Goal: Task Accomplishment & Management: Use online tool/utility

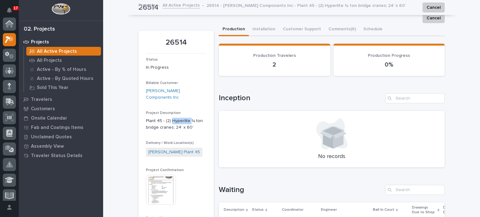
scroll to position [16, 0]
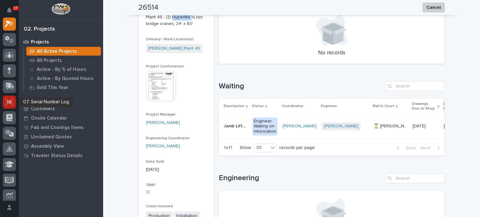
click at [10, 96] on div at bounding box center [9, 102] width 13 height 13
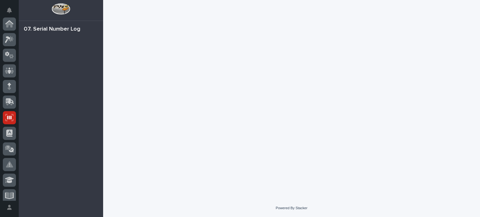
scroll to position [94, 0]
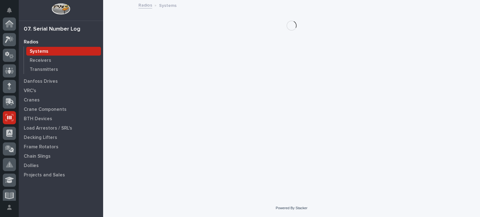
scroll to position [94, 0]
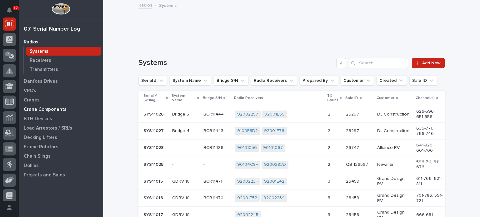
click at [59, 108] on p "Crane Components" at bounding box center [45, 110] width 43 height 6
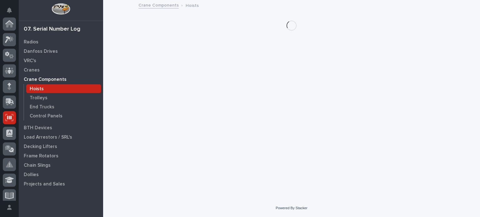
scroll to position [94, 0]
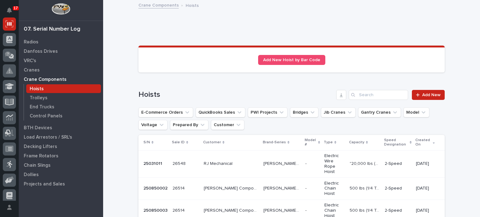
click at [351, 95] on icon "Search" at bounding box center [353, 95] width 4 height 4
click at [419, 94] on div at bounding box center [419, 95] width 6 height 4
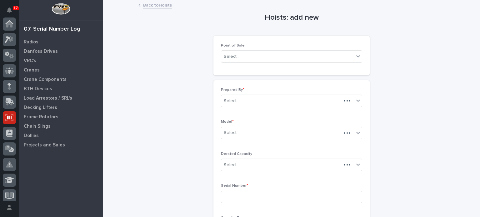
scroll to position [94, 0]
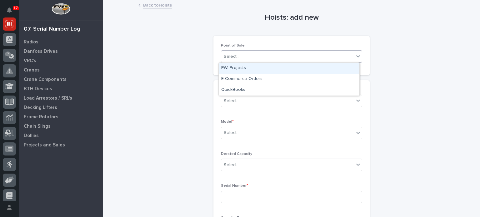
click at [350, 55] on div "Select..." at bounding box center [287, 57] width 133 height 10
click at [343, 70] on div "PWI Projects" at bounding box center [289, 68] width 141 height 11
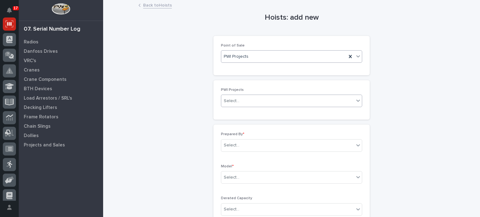
click at [327, 100] on div "Select..." at bounding box center [287, 101] width 133 height 10
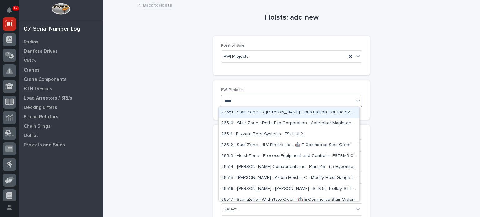
type input "*****"
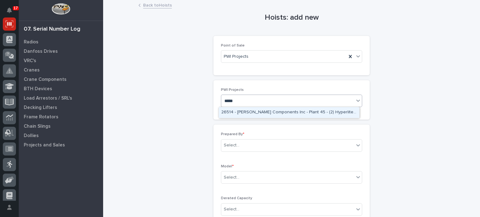
click at [325, 113] on div "26514 - [PERSON_NAME] Components Inc - Plant 45 - (2) Hyperlite ¼ ton bridge cr…" at bounding box center [289, 112] width 141 height 11
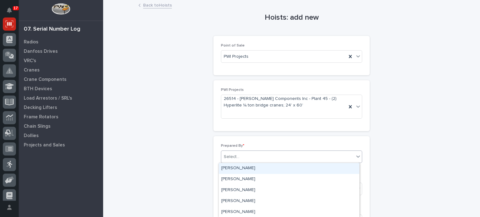
click at [310, 156] on div "Select..." at bounding box center [287, 157] width 133 height 10
type input "***"
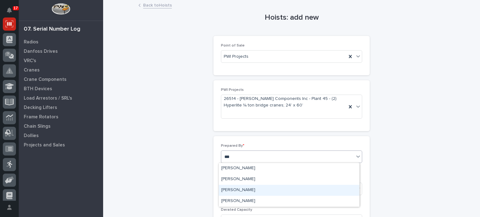
click at [293, 193] on div "Patrick Briar" at bounding box center [289, 190] width 141 height 11
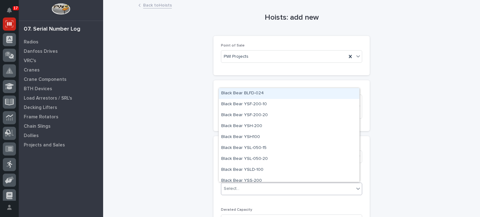
click at [293, 193] on div "Select..." at bounding box center [291, 189] width 141 height 12
type input "****"
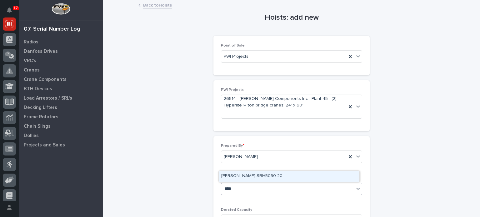
click at [285, 176] on div "Starke SBH5050-20" at bounding box center [289, 176] width 141 height 11
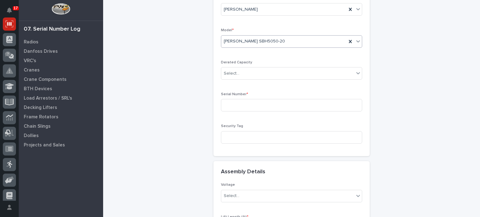
scroll to position [152, 0]
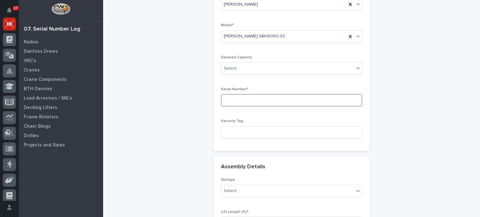
click at [305, 101] on input at bounding box center [291, 100] width 141 height 12
type input "250850002"
click at [355, 190] on icon at bounding box center [358, 191] width 6 height 6
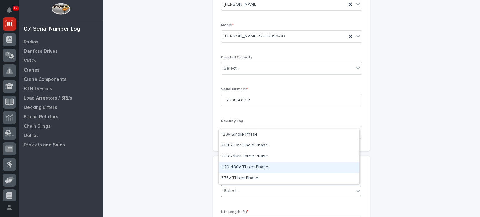
click at [339, 166] on div "420-480v Three Phase" at bounding box center [289, 167] width 141 height 11
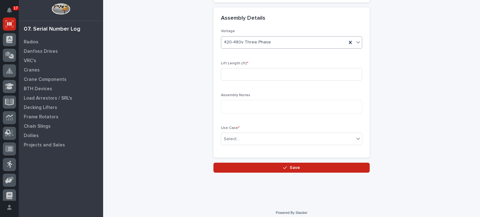
scroll to position [301, 0]
click at [340, 76] on input at bounding box center [291, 74] width 141 height 12
type input "20"
click at [332, 136] on div "Select..." at bounding box center [287, 139] width 133 height 10
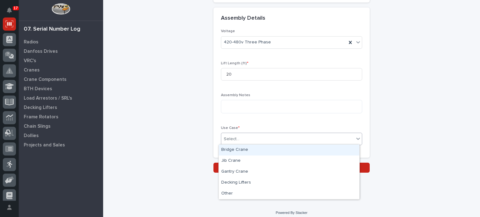
click at [329, 149] on div "Bridge Crane" at bounding box center [289, 150] width 141 height 11
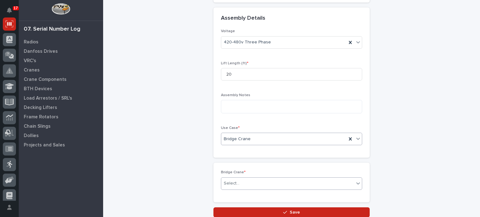
click at [273, 181] on div "Select..." at bounding box center [287, 183] width 133 height 10
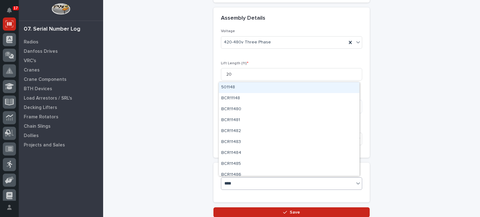
type input "*****"
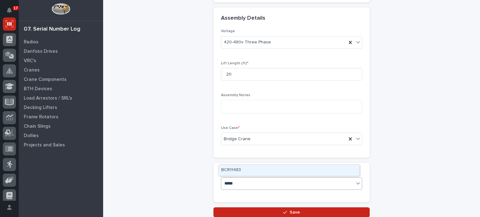
click at [270, 172] on div "BCR11483" at bounding box center [289, 170] width 141 height 11
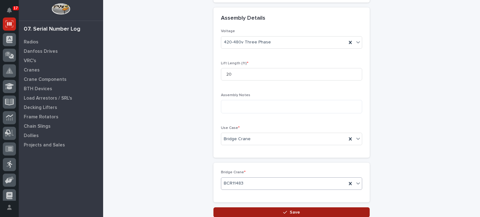
click at [283, 213] on icon "button" at bounding box center [285, 212] width 4 height 4
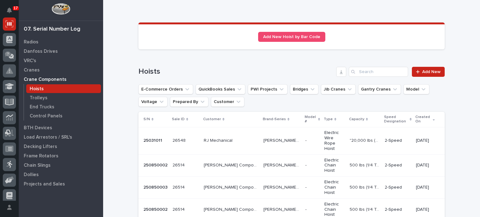
scroll to position [26, 0]
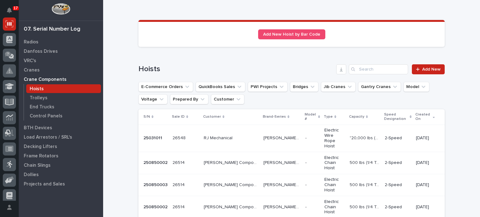
click at [264, 203] on p "Starke SBH" at bounding box center [282, 206] width 38 height 7
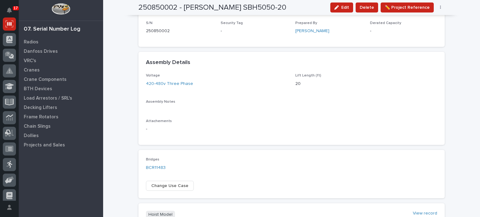
scroll to position [167, 0]
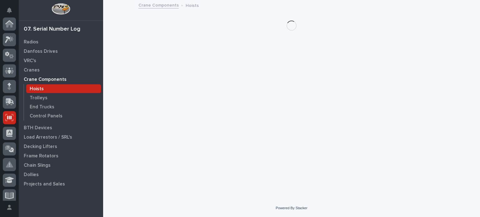
scroll to position [94, 0]
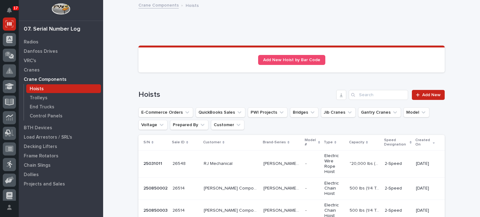
click at [170, 177] on td "26514 26514" at bounding box center [185, 188] width 31 height 22
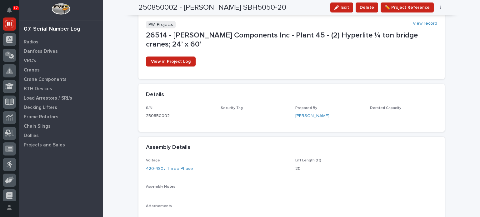
scroll to position [82, 0]
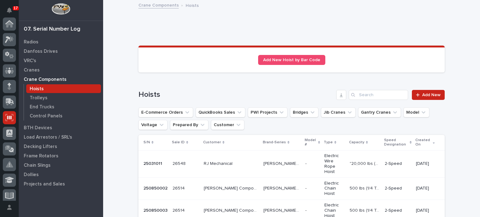
scroll to position [94, 0]
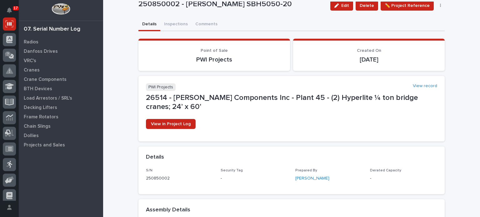
scroll to position [19, 0]
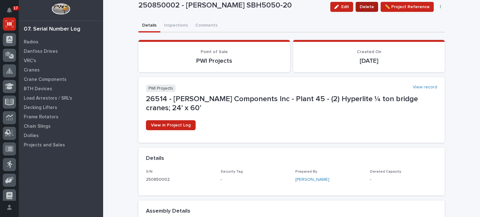
click at [365, 6] on span "Delete" at bounding box center [367, 6] width 14 height 7
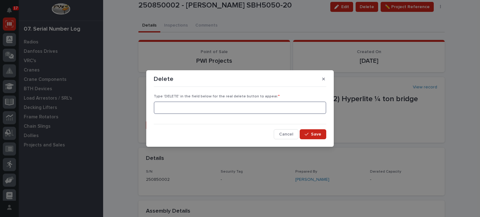
click at [290, 106] on input at bounding box center [240, 108] width 172 height 12
type input "DELETE"
click at [314, 136] on span "Save" at bounding box center [316, 135] width 10 height 6
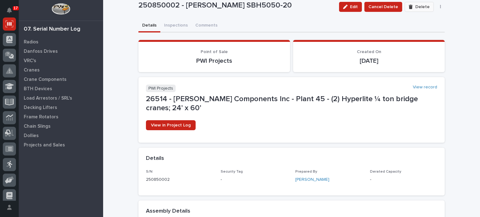
click at [422, 7] on span "Delete" at bounding box center [422, 7] width 14 height 6
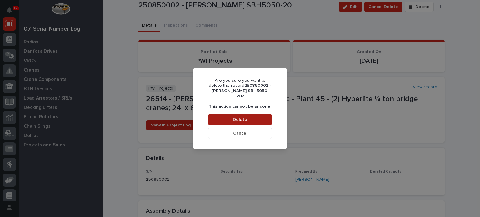
click at [264, 114] on button "Delete" at bounding box center [240, 119] width 64 height 11
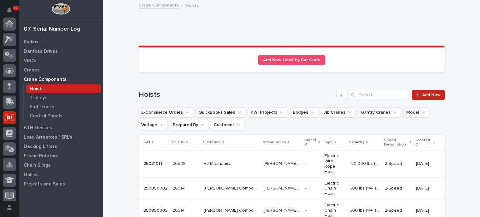
scroll to position [94, 0]
click at [204, 185] on p "[PERSON_NAME] Components Inc" at bounding box center [232, 188] width 56 height 7
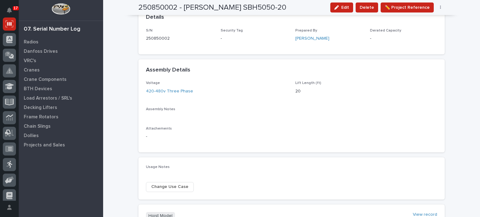
scroll to position [162, 0]
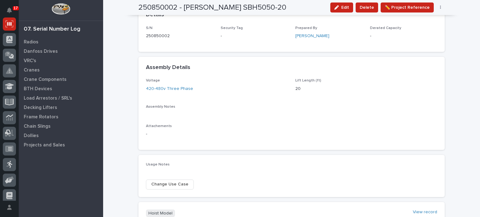
click at [172, 181] on span "Change Use Case" at bounding box center [169, 184] width 37 height 7
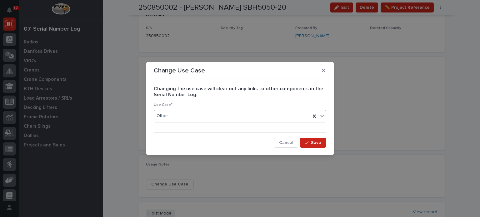
click at [323, 116] on icon at bounding box center [322, 116] width 4 height 2
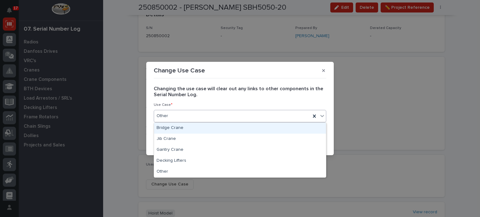
click at [302, 130] on div "Bridge Crane" at bounding box center [240, 128] width 172 height 11
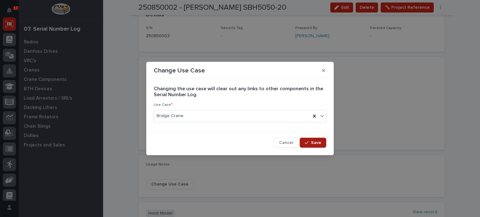
click at [315, 143] on span "Save" at bounding box center [316, 143] width 10 height 6
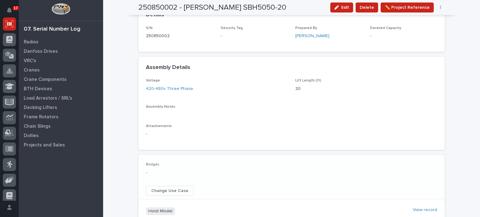
scroll to position [166, 0]
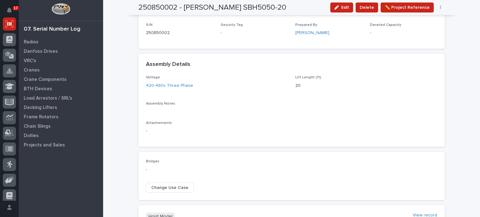
click at [173, 184] on span "Change Use Case" at bounding box center [169, 187] width 37 height 7
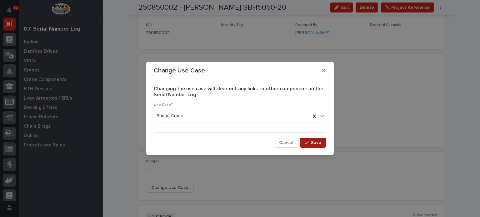
click at [312, 142] on span "Save" at bounding box center [316, 143] width 10 height 6
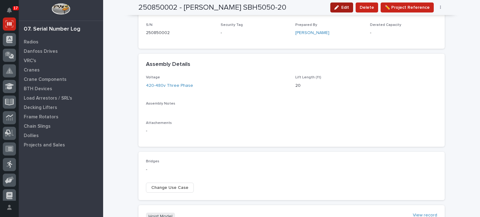
click at [346, 7] on span "Edit" at bounding box center [345, 8] width 8 height 6
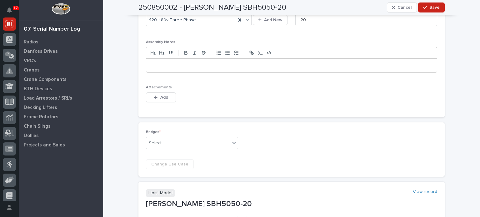
scroll to position [252, 0]
click at [192, 137] on div "Select..." at bounding box center [188, 142] width 84 height 10
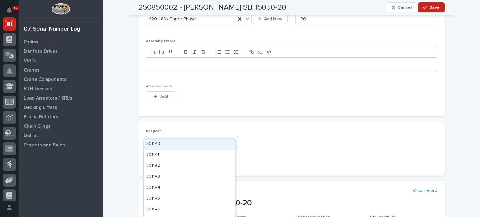
type input "*****"
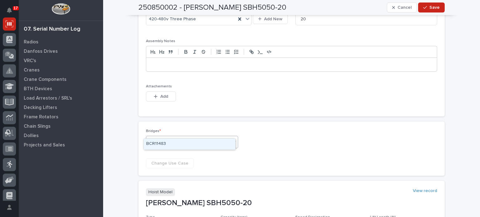
click at [189, 143] on div "BCR11483" at bounding box center [190, 144] width 92 height 11
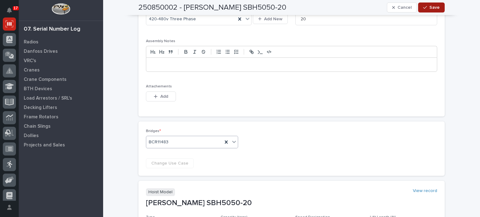
click at [433, 8] on span "Save" at bounding box center [434, 8] width 10 height 6
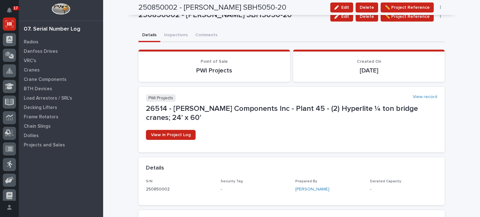
scroll to position [0, 0]
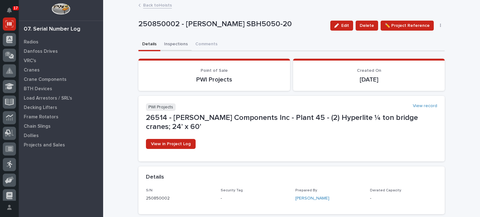
click at [173, 46] on button "Inspections" at bounding box center [175, 44] width 31 height 13
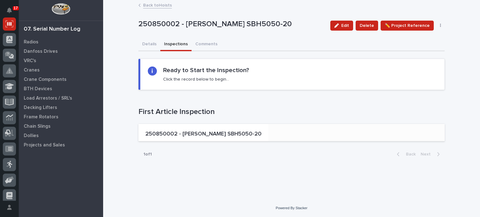
click at [197, 131] on p "250850002 - Starke SBH5050-20" at bounding box center [203, 134] width 116 height 7
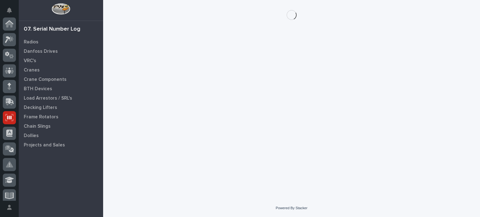
scroll to position [94, 0]
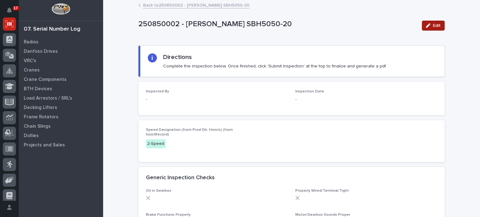
click at [429, 27] on div "button" at bounding box center [429, 25] width 7 height 4
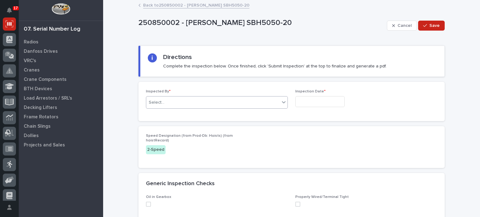
click at [248, 99] on div "Select..." at bounding box center [212, 102] width 133 height 10
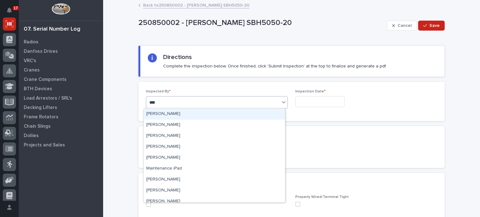
type input "*****"
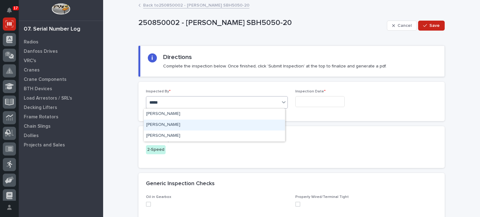
click at [240, 125] on div "Patrick Briar" at bounding box center [214, 125] width 141 height 11
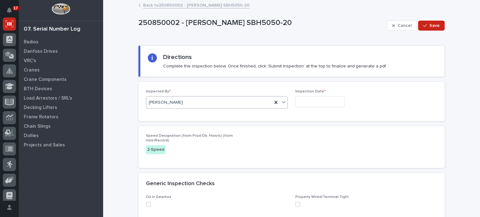
click at [310, 99] on input "text" at bounding box center [319, 101] width 49 height 11
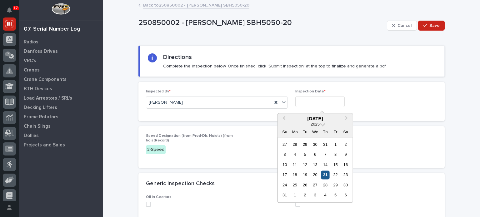
click at [325, 175] on div "21" at bounding box center [325, 175] width 8 height 8
type input "**********"
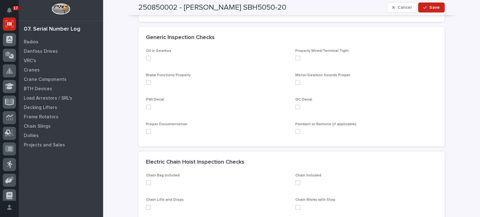
scroll to position [147, 0]
click at [147, 82] on span at bounding box center [148, 81] width 5 height 5
click at [146, 107] on span at bounding box center [148, 105] width 5 height 5
click at [146, 131] on span at bounding box center [148, 130] width 5 height 5
click at [296, 58] on span at bounding box center [297, 56] width 5 height 5
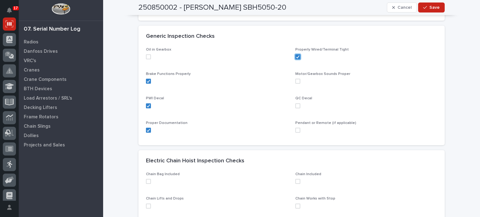
click at [295, 82] on span at bounding box center [297, 81] width 5 height 5
click at [295, 107] on span at bounding box center [297, 105] width 5 height 5
click at [295, 132] on span at bounding box center [297, 130] width 5 height 5
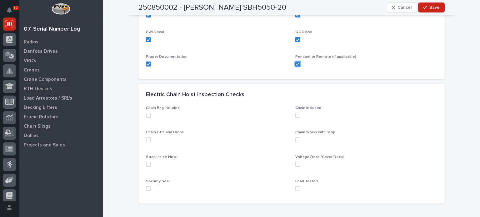
scroll to position [217, 0]
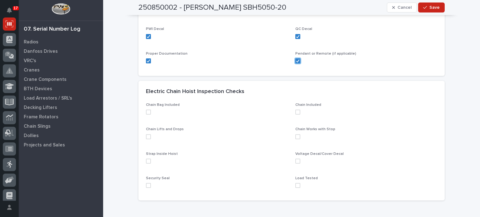
click at [146, 113] on span at bounding box center [148, 112] width 5 height 5
click at [146, 137] on span at bounding box center [148, 136] width 5 height 5
click at [146, 162] on span at bounding box center [148, 161] width 5 height 5
click at [296, 186] on span at bounding box center [297, 185] width 5 height 5
click at [295, 160] on span at bounding box center [297, 161] width 5 height 5
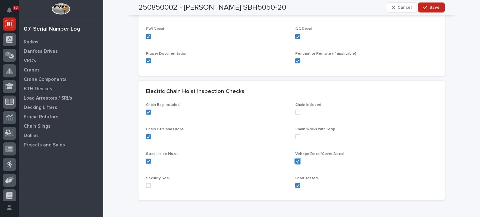
click at [295, 136] on span at bounding box center [297, 136] width 5 height 5
click at [295, 110] on span at bounding box center [297, 112] width 5 height 5
click at [435, 11] on button "Save" at bounding box center [431, 7] width 27 height 10
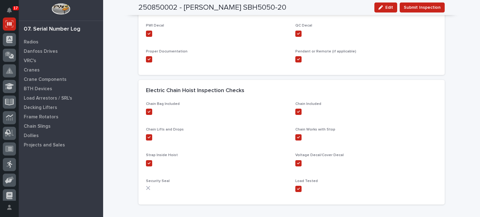
click at [435, 11] on span "Submit Inspection" at bounding box center [422, 7] width 37 height 7
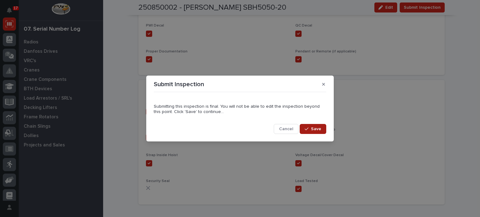
click at [315, 128] on span "Save" at bounding box center [316, 129] width 10 height 6
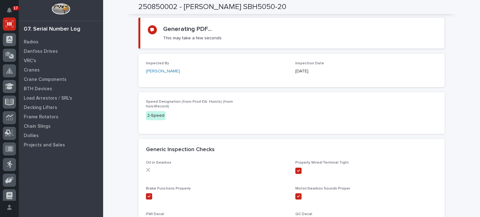
scroll to position [0, 0]
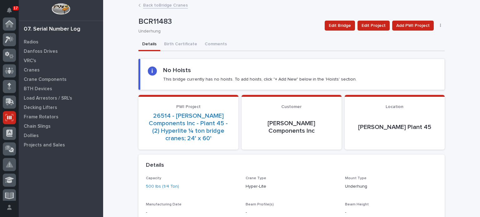
scroll to position [94, 0]
click at [153, 6] on link "Back to Bridge Cranes" at bounding box center [165, 4] width 45 height 7
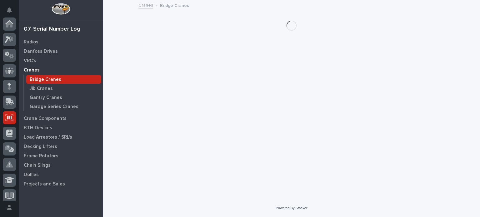
scroll to position [94, 0]
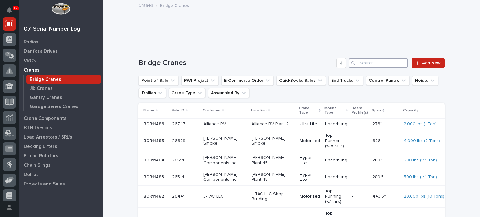
click at [373, 65] on input "Search" at bounding box center [378, 63] width 59 height 10
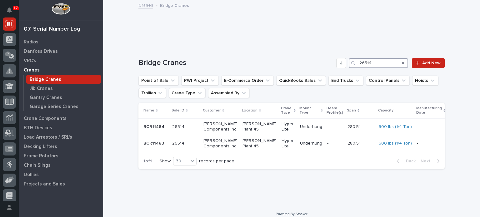
type input "26514"
